Goal: Transaction & Acquisition: Purchase product/service

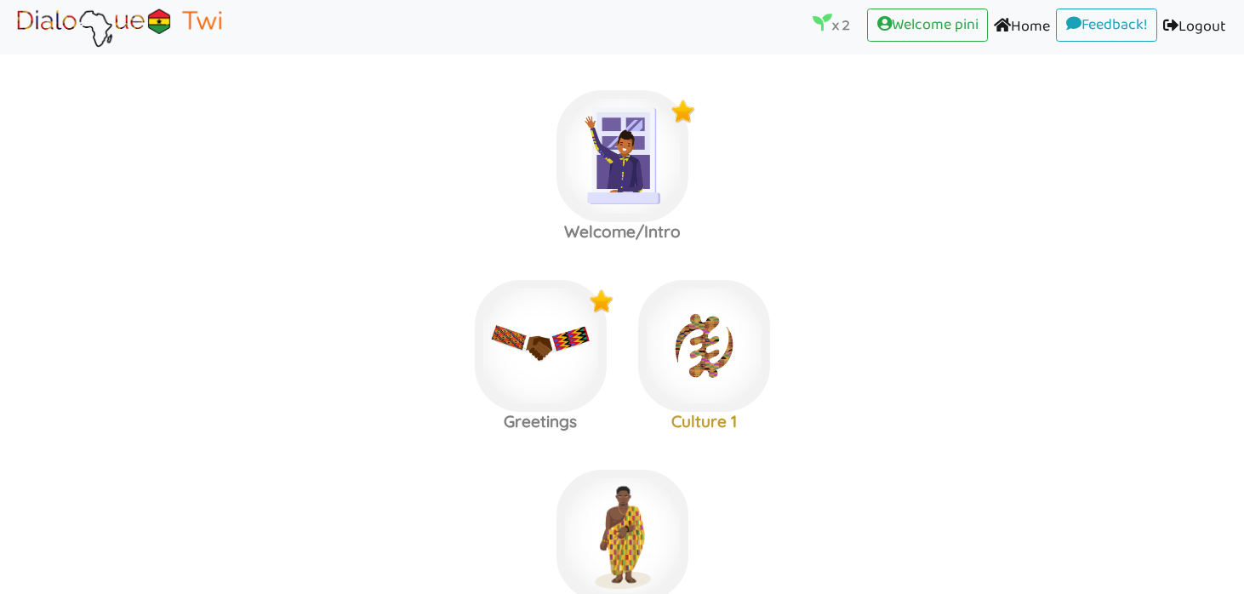
click at [728, 356] on img at bounding box center [704, 346] width 132 height 132
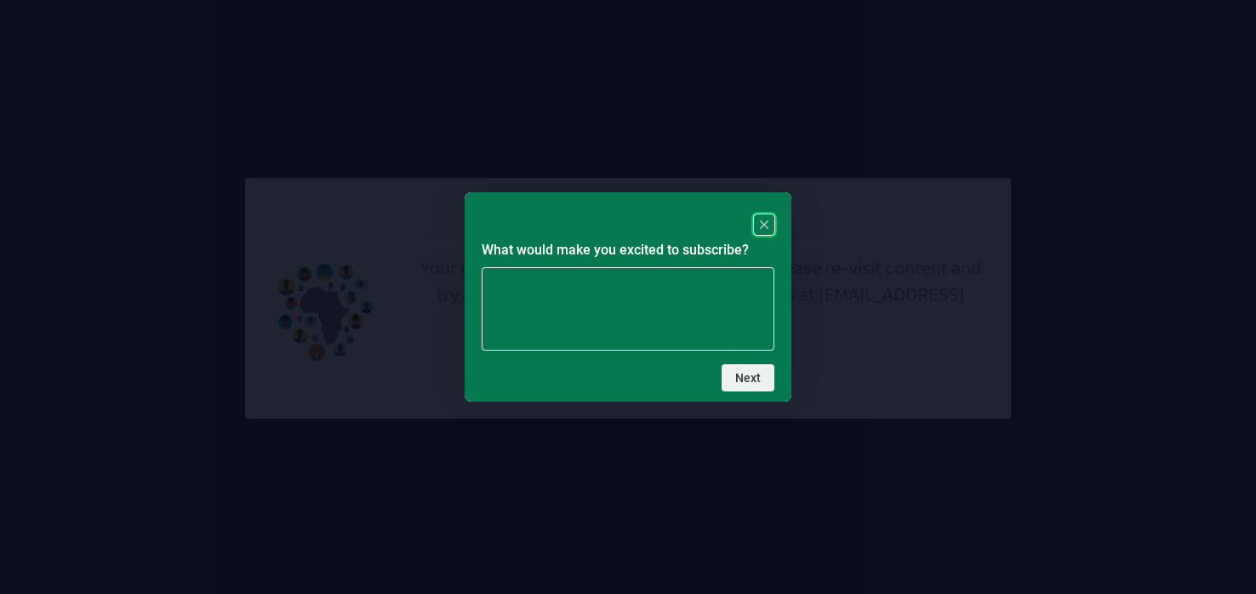
click at [759, 230] on rect "Close" at bounding box center [764, 224] width 20 height 20
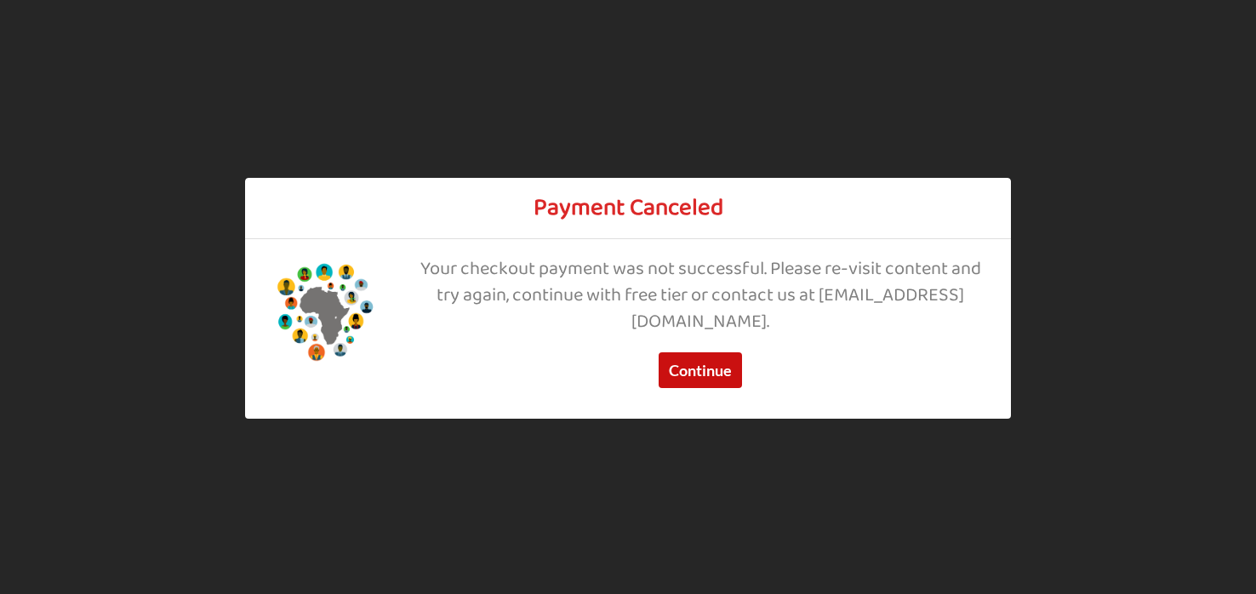
click at [711, 362] on button "Continue" at bounding box center [700, 371] width 83 height 36
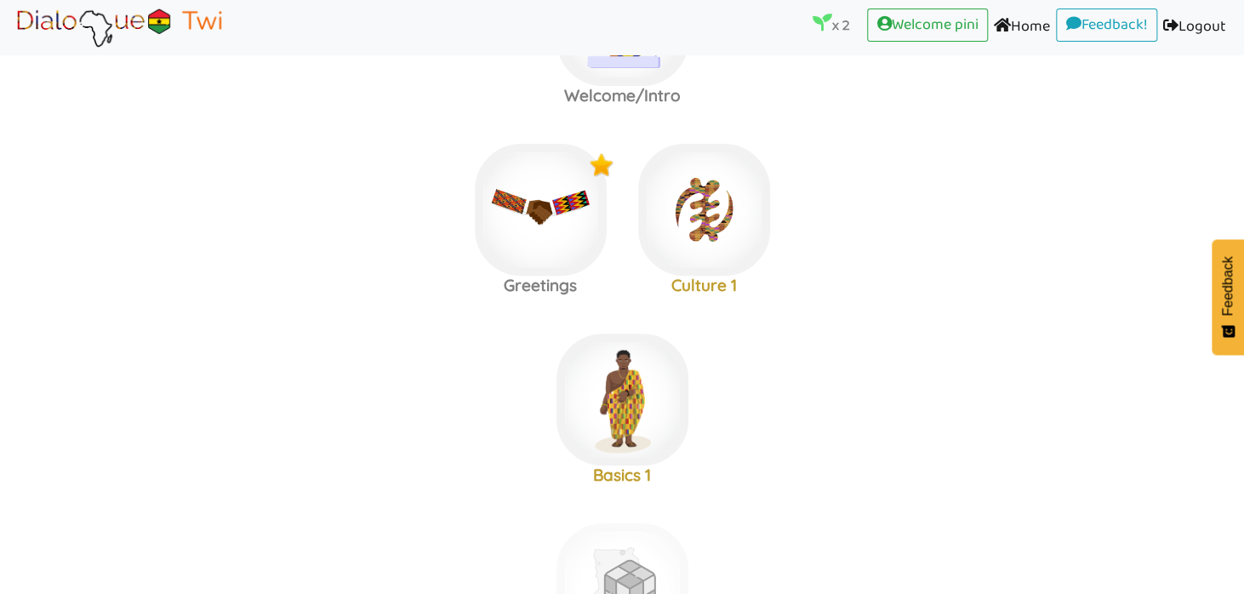
scroll to position [102, 0]
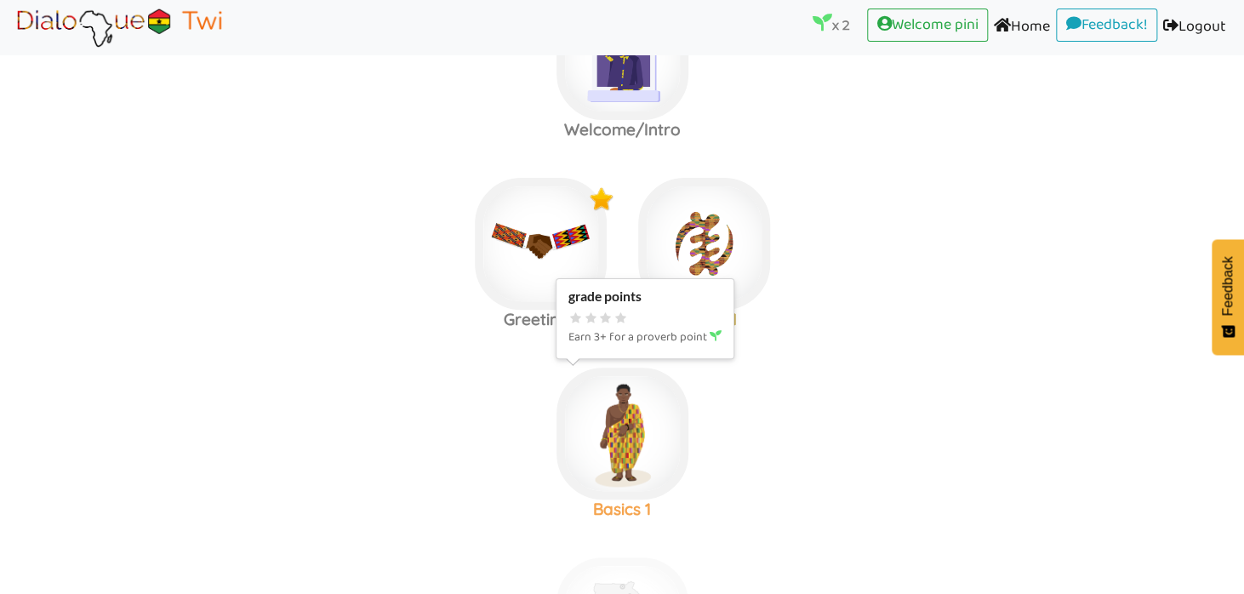
click at [619, 438] on img at bounding box center [622, 434] width 132 height 132
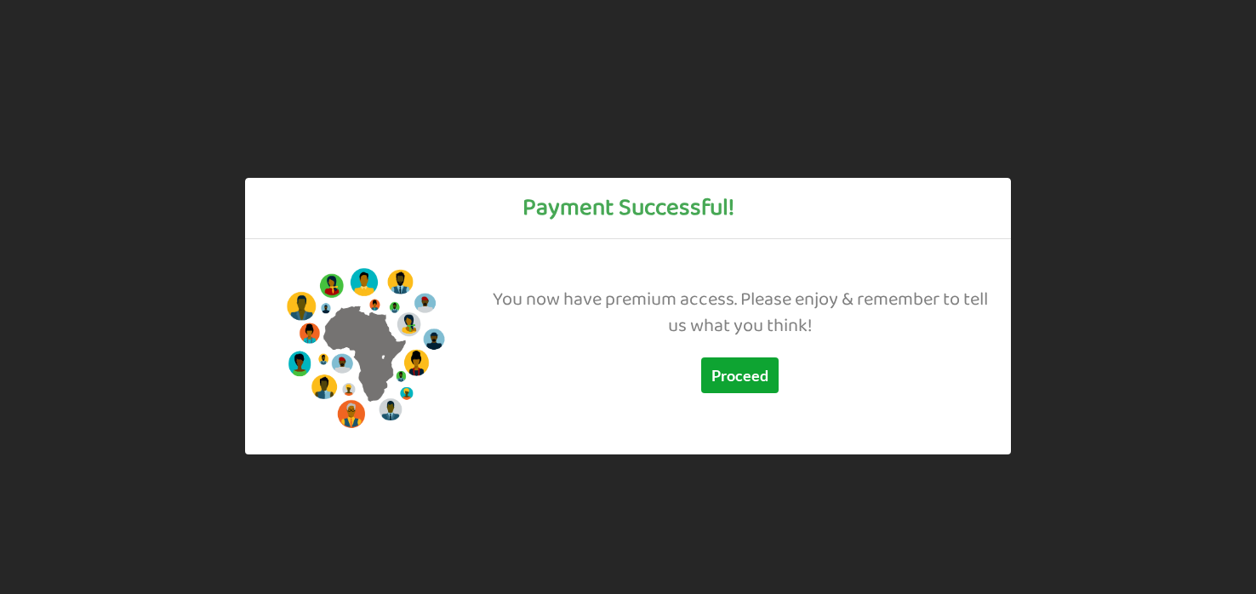
click at [749, 365] on button "Proceed" at bounding box center [739, 375] width 77 height 36
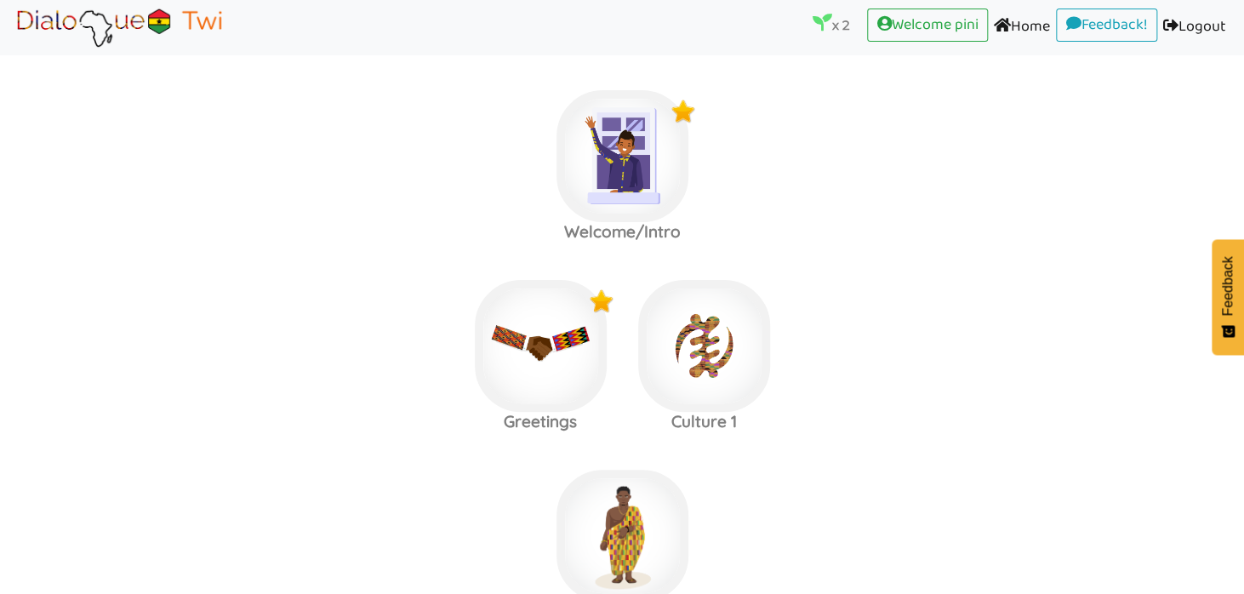
click at [749, 365] on img at bounding box center [704, 346] width 132 height 132
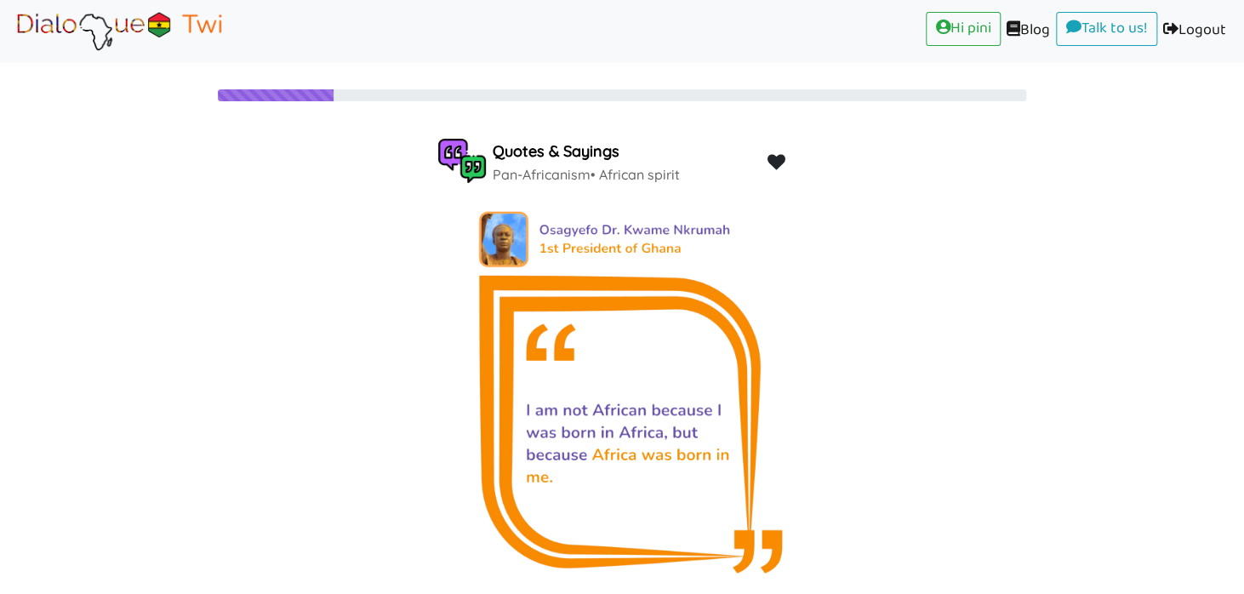
click at [1029, 219] on div "Quotes & Sayings Pan-Africanism • African spirit" at bounding box center [622, 371] width 1244 height 468
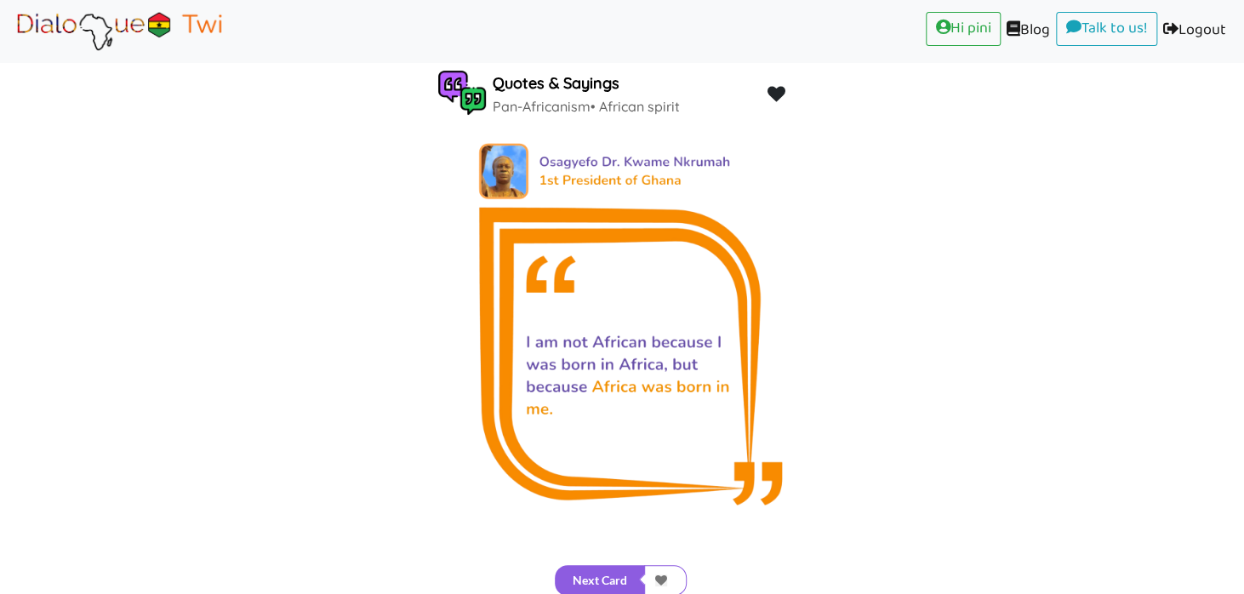
scroll to position [69, 0]
click at [621, 579] on button "Next Card" at bounding box center [600, 579] width 90 height 31
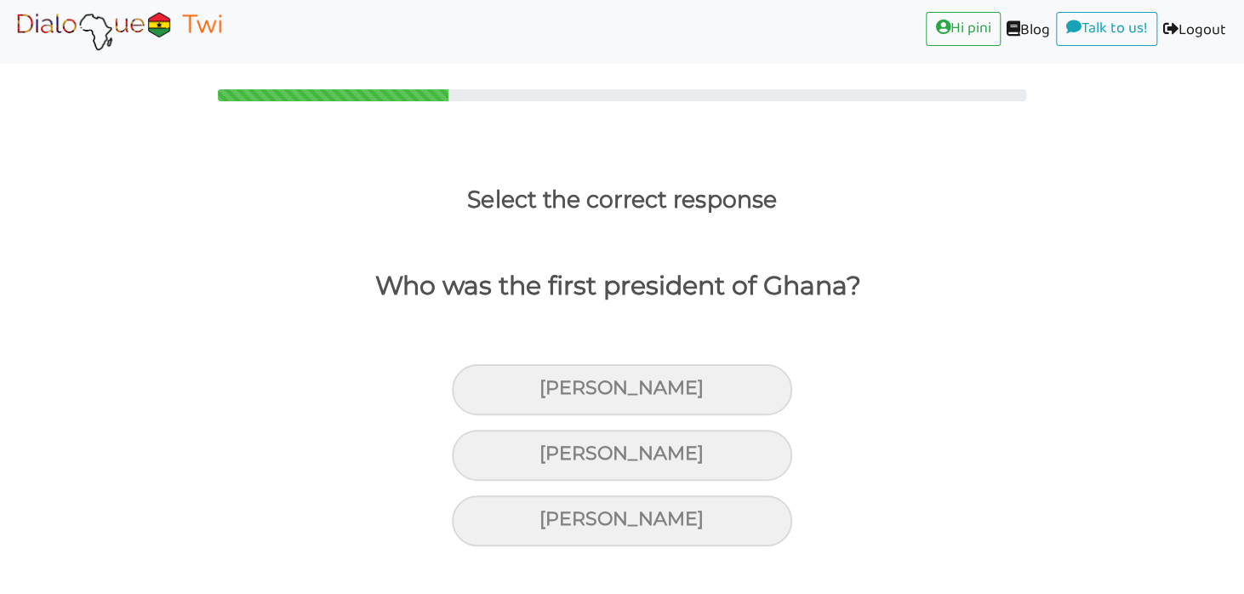
scroll to position [0, 0]
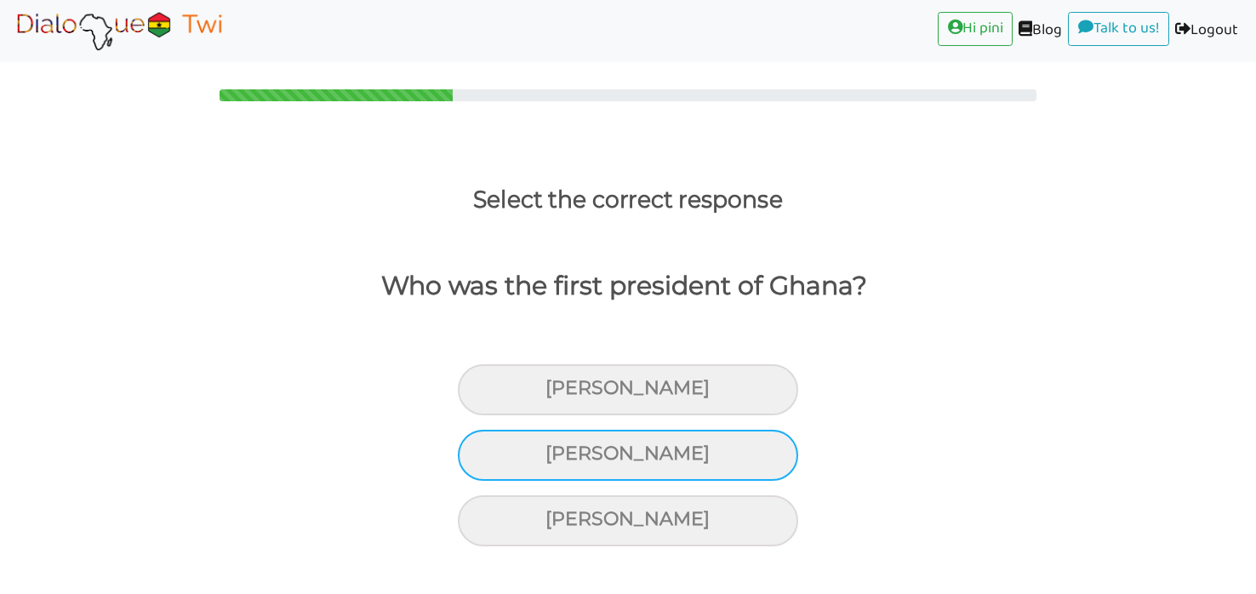
click at [617, 440] on div "Kwame Nkrumah" at bounding box center [628, 455] width 340 height 51
click at [558, 448] on input "Kwame Nkrumah" at bounding box center [552, 453] width 11 height 11
radio input "true"
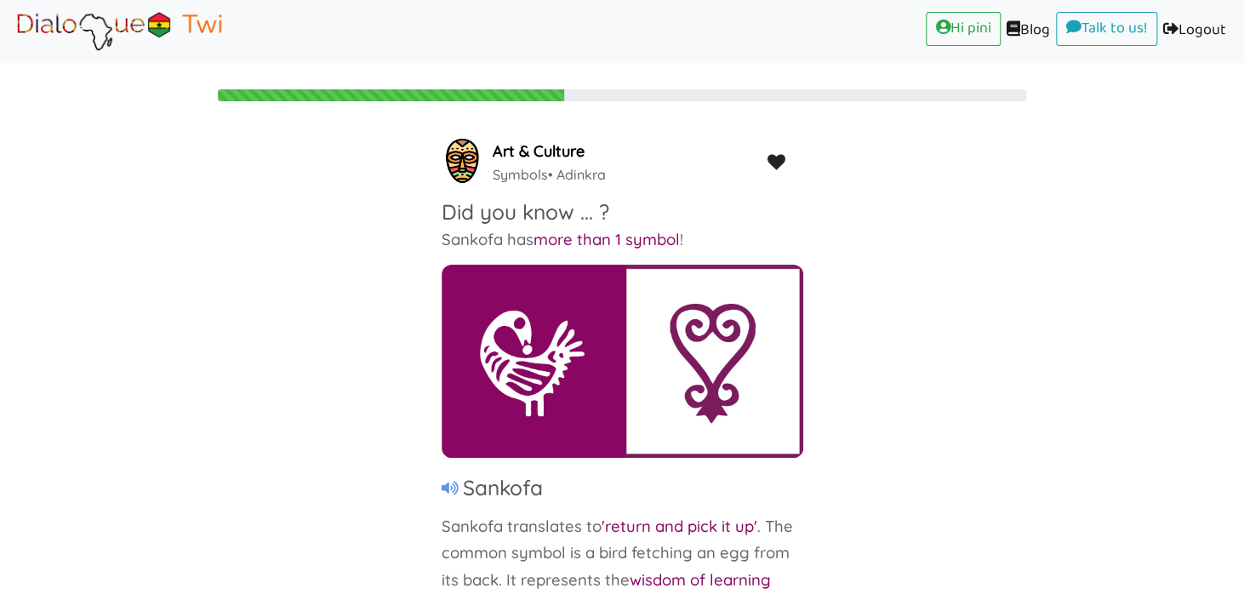
click at [970, 338] on div "Art & Culture Symbols • Adinkra Did you know ... ? Sankofa has more than 1 symb…" at bounding box center [622, 371] width 1244 height 468
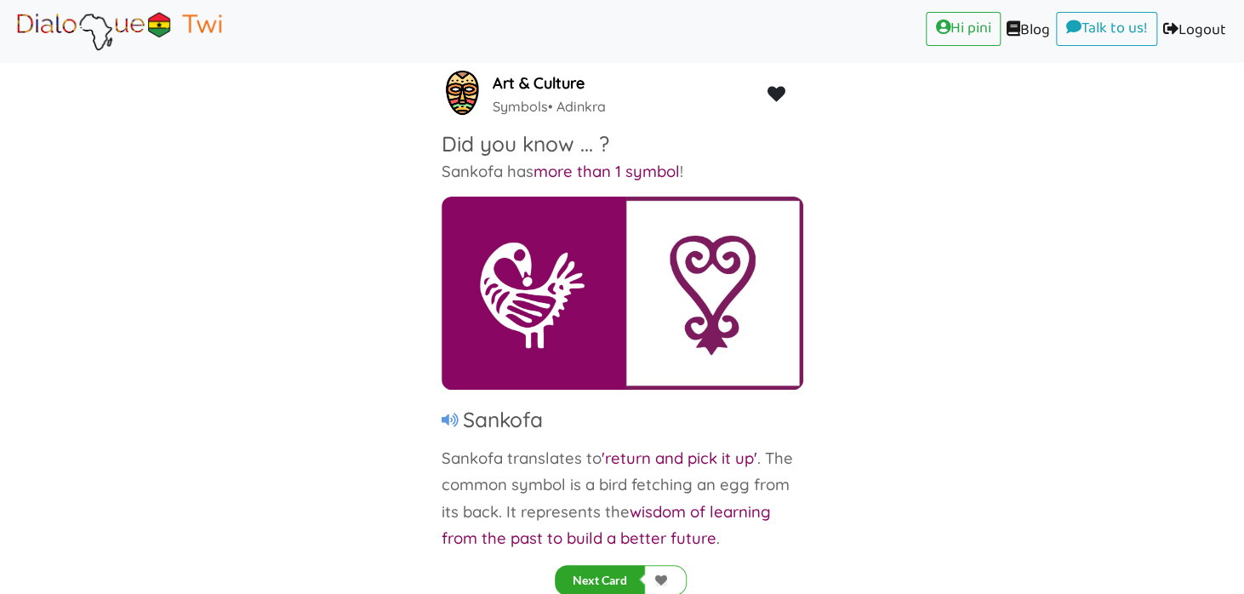
scroll to position [69, 0]
click at [611, 573] on button "Next Card" at bounding box center [600, 579] width 90 height 31
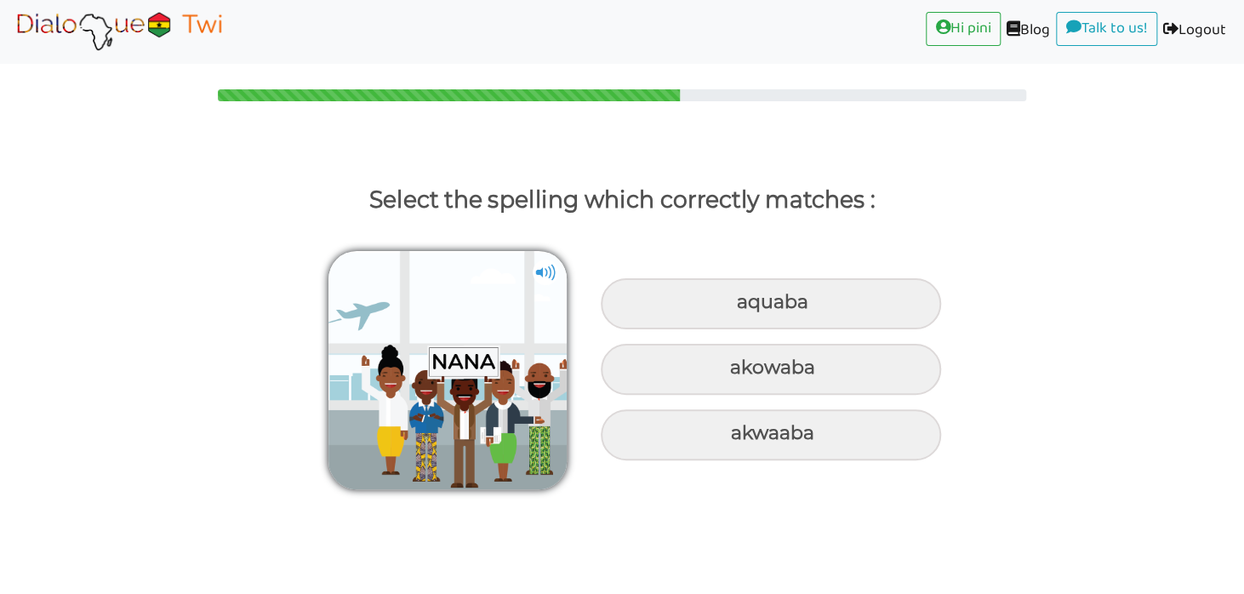
scroll to position [0, 0]
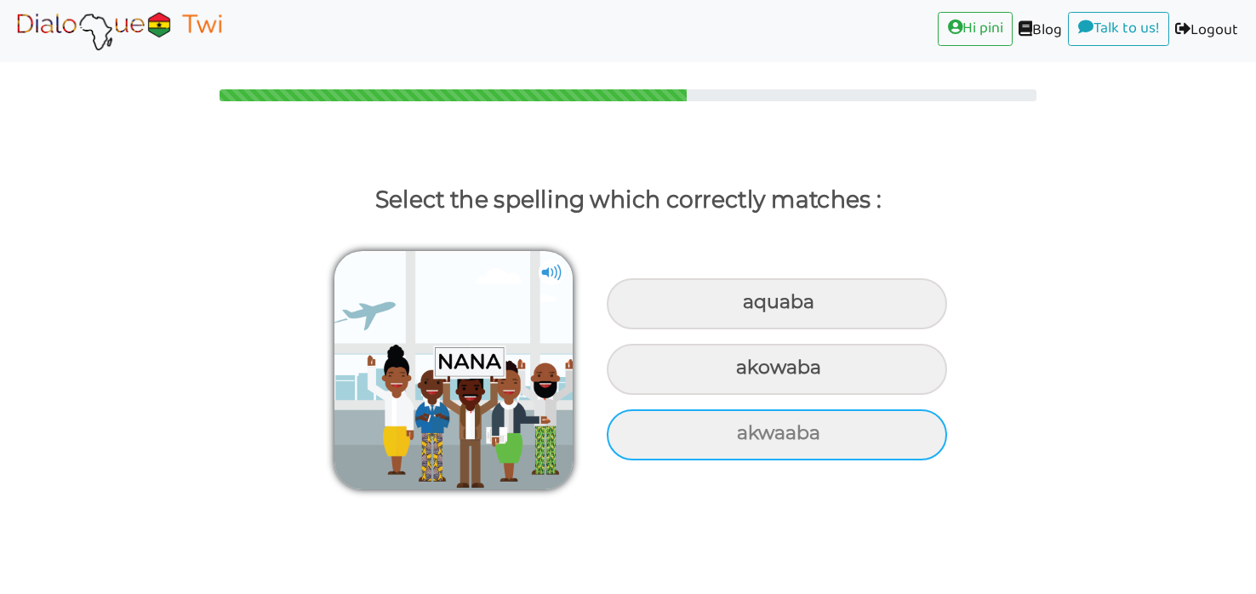
click at [841, 423] on div "akwaaba" at bounding box center [777, 434] width 340 height 51
click at [744, 428] on input "akwaaba" at bounding box center [738, 433] width 11 height 11
radio input "true"
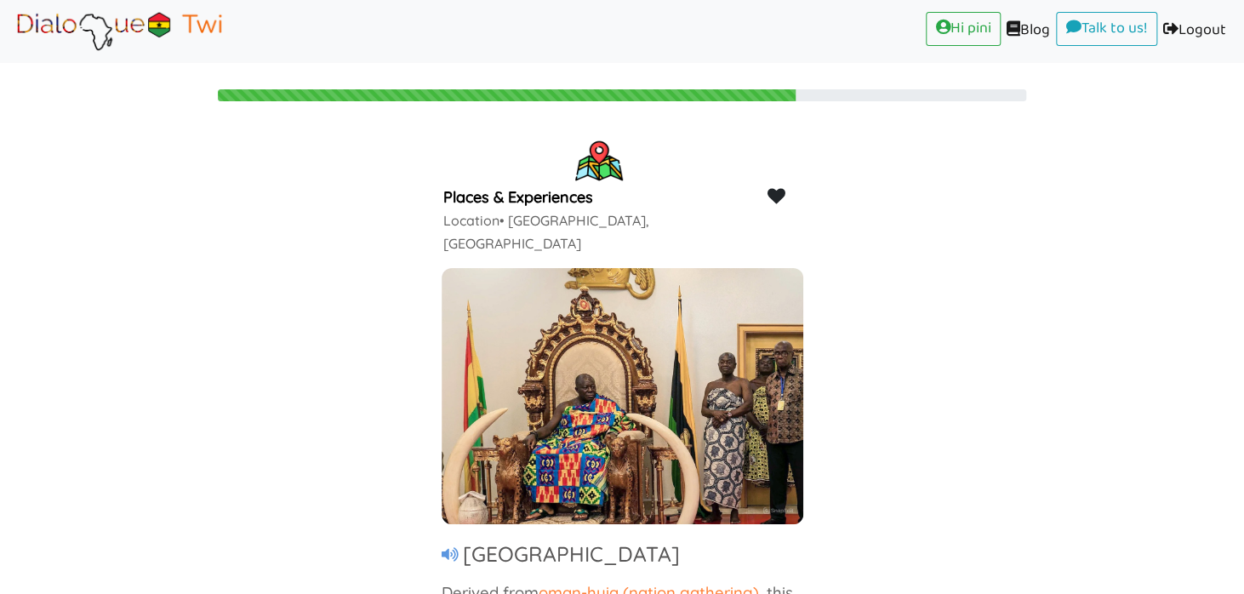
click at [1022, 326] on div "Places & Experiences Location • Kumasi, Ghana Manhyia Palace Derived from oman-…" at bounding box center [622, 371] width 1244 height 468
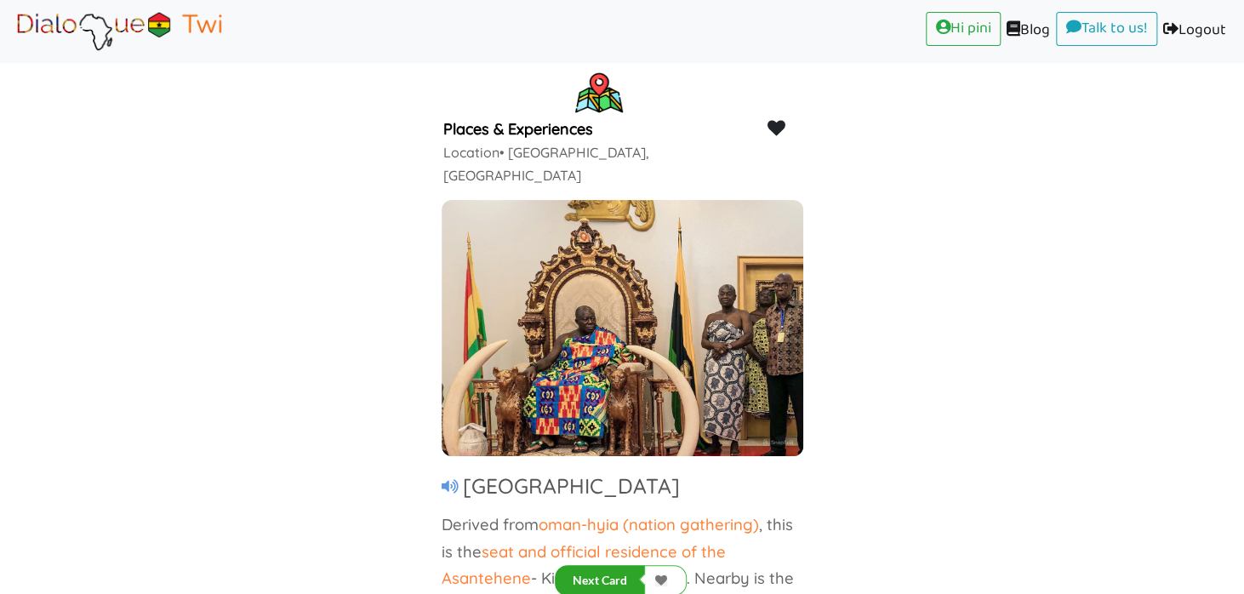
scroll to position [69, 0]
click at [592, 579] on button "Next Card" at bounding box center [600, 579] width 90 height 31
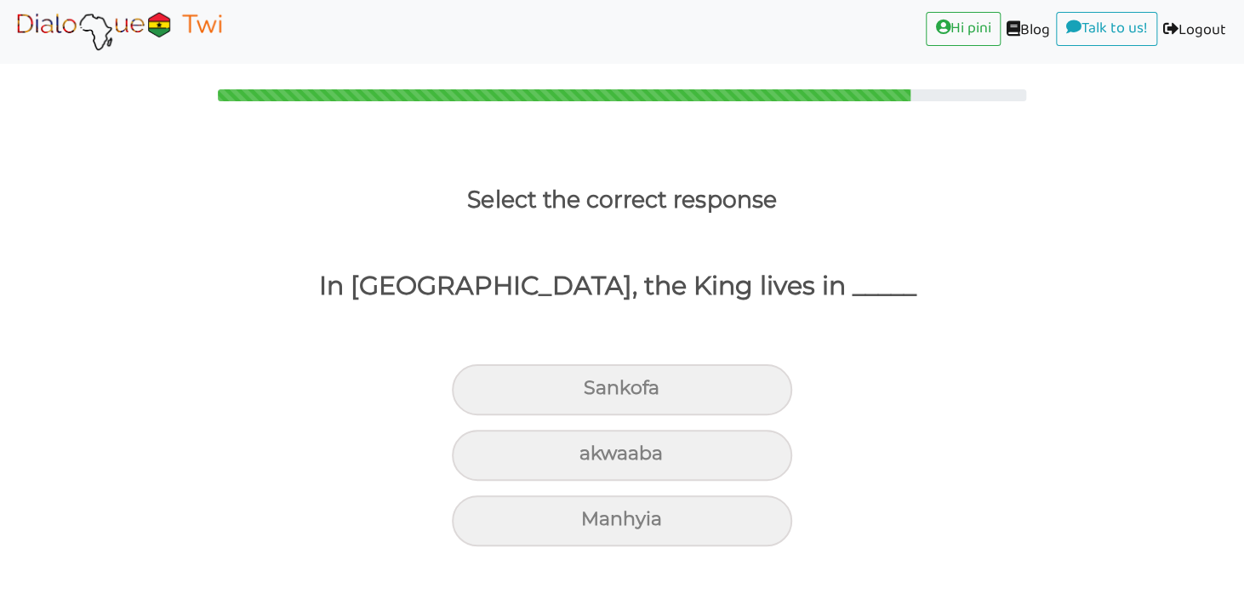
scroll to position [0, 0]
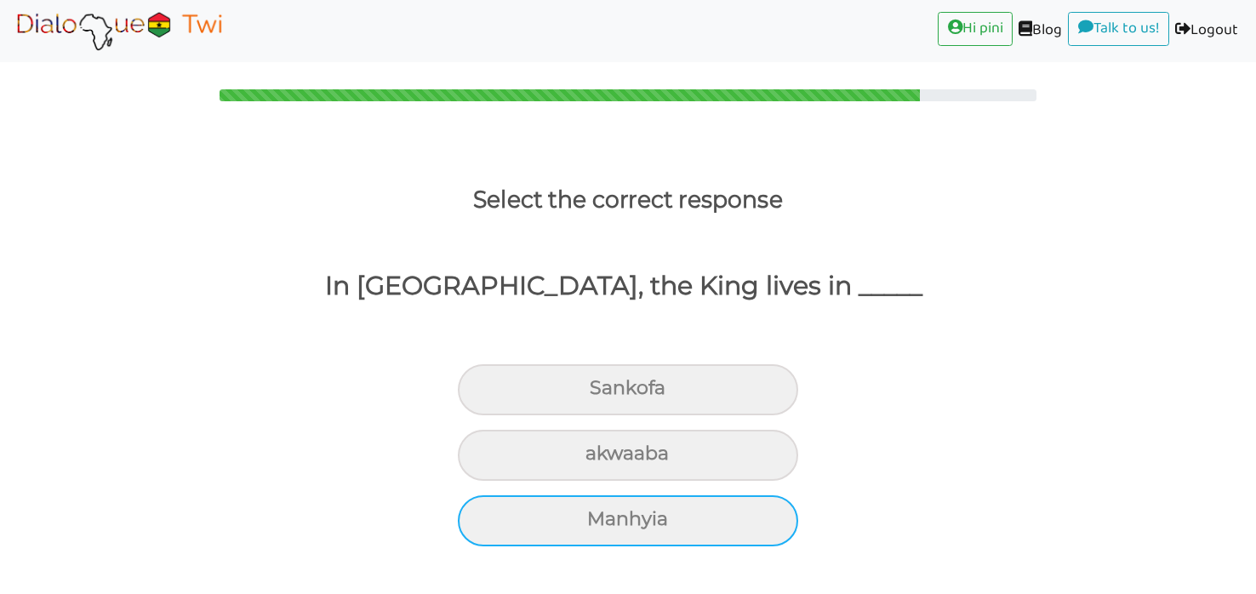
click at [709, 504] on div "Manhyia" at bounding box center [628, 520] width 340 height 51
click at [600, 514] on input "Manhyia" at bounding box center [594, 519] width 11 height 11
radio input "true"
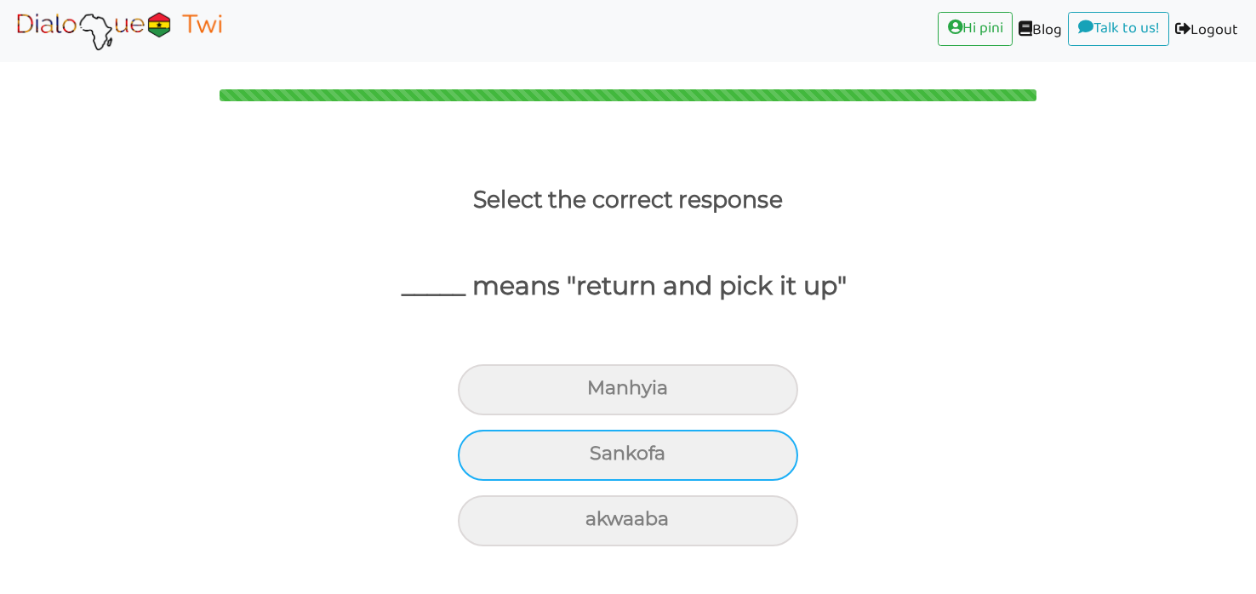
click at [634, 456] on div "Sankofa" at bounding box center [628, 455] width 340 height 51
click at [602, 456] on input "Sankofa" at bounding box center [596, 453] width 11 height 11
radio input "true"
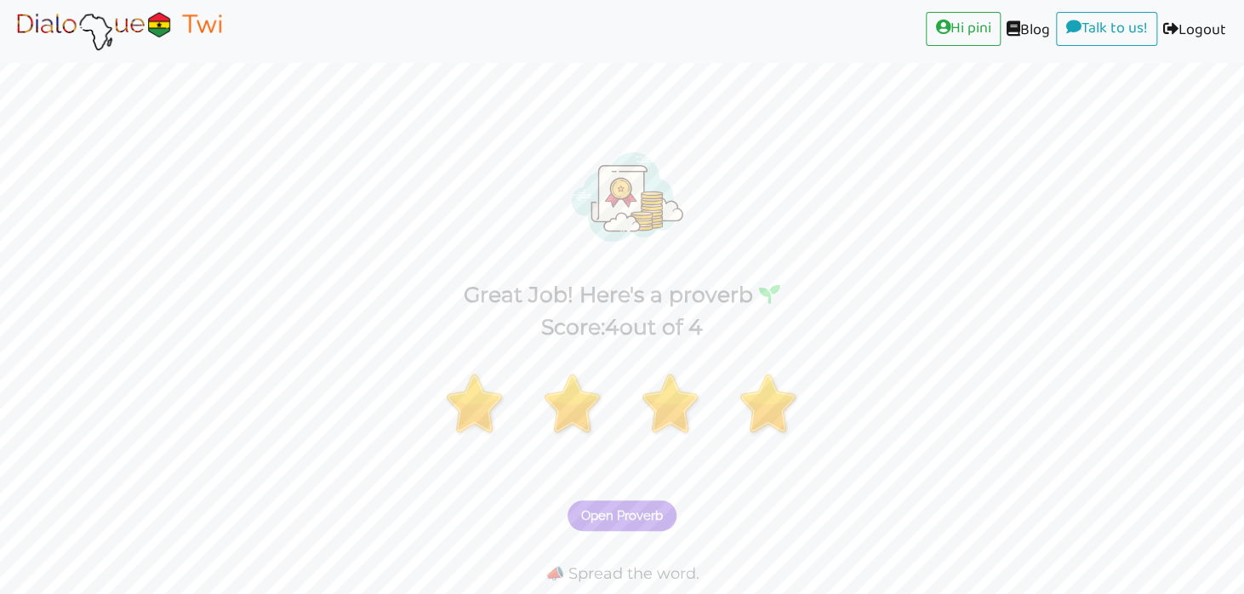
click at [624, 505] on button "Open Proverb" at bounding box center [621, 515] width 109 height 31
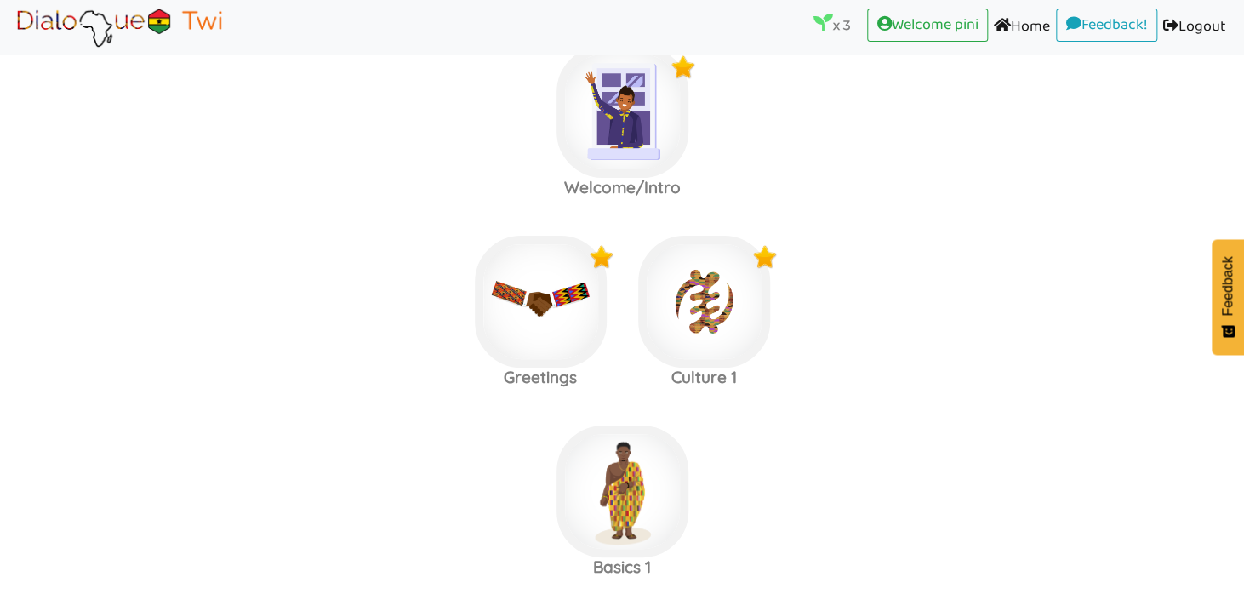
scroll to position [203, 0]
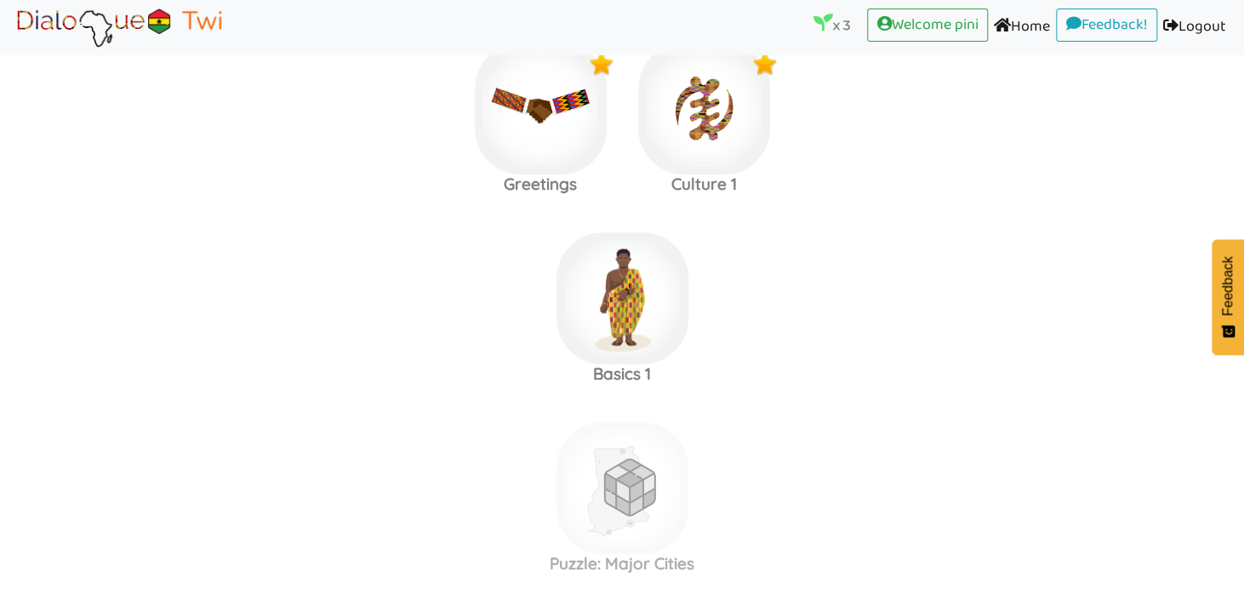
scroll to position [203, 0]
